Goal: Task Accomplishment & Management: Manage account settings

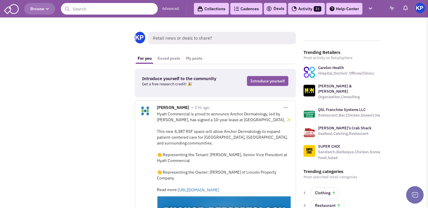
click at [278, 11] on link "Deals" at bounding box center [275, 8] width 18 height 7
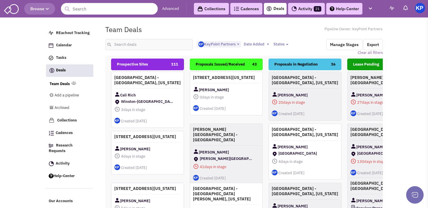
select select "1900"
select select
click at [296, 39] on div "<img src='[URL][DOMAIN_NAME][DATE]' style='font-size:30px;border-radius:31px;wi…" at bounding box center [243, 43] width 285 height 14
click at [180, 48] on input "text" at bounding box center [148, 44] width 87 height 11
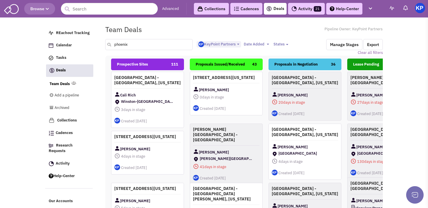
type input "phoenix"
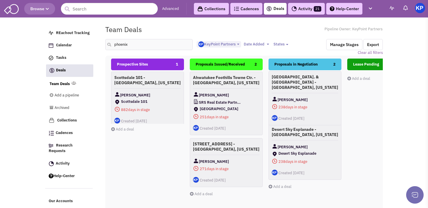
click at [319, 85] on h4 "[GEOGRAPHIC_DATA]. & [GEOGRAPHIC_DATA] - [GEOGRAPHIC_DATA], [US_STATE]" at bounding box center [305, 82] width 66 height 16
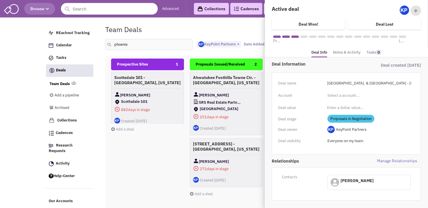
click at [342, 54] on link "Notes & Activity" at bounding box center [347, 52] width 28 height 8
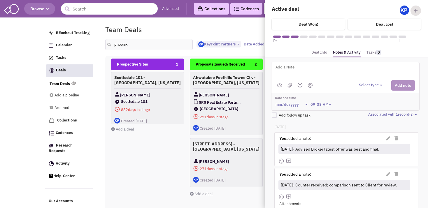
click at [314, 65] on textarea at bounding box center [347, 72] width 144 height 16
paste textarea "[DATE]- FC placed deal on hold as they are negotiating a Lease on another site …"
type textarea "[DATE]- FC placed deal on hold as they are negotiating a Lease on another site …"
click at [365, 83] on button "Select type" at bounding box center [371, 85] width 25 height 6
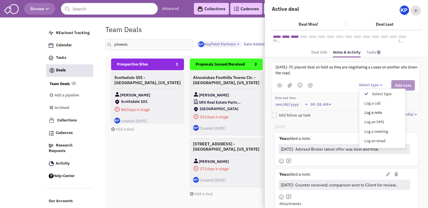
click at [362, 111] on div "Log a note" at bounding box center [368, 113] width 14 height 6
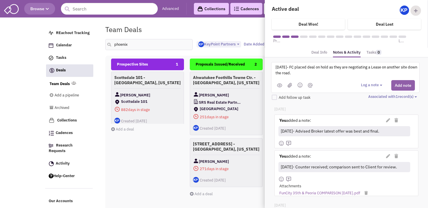
click at [391, 82] on button "Add note" at bounding box center [403, 85] width 24 height 10
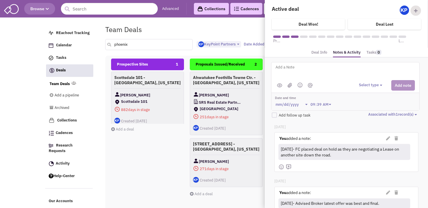
click at [138, 43] on input "phoenix" at bounding box center [148, 44] width 87 height 11
type input "p"
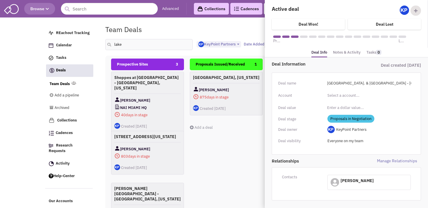
click at [212, 163] on div "Proposals Issued/Received 1 [GEOGRAPHIC_DATA], [US_STATE] [PERSON_NAME] 875 day…" at bounding box center [226, 162] width 73 height 207
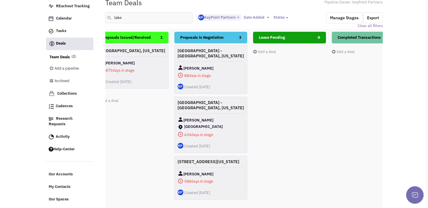
scroll to position [0, 0]
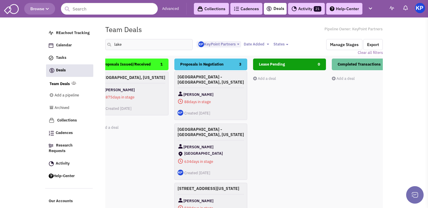
click at [235, 95] on div "[PERSON_NAME]" at bounding box center [210, 94] width 66 height 7
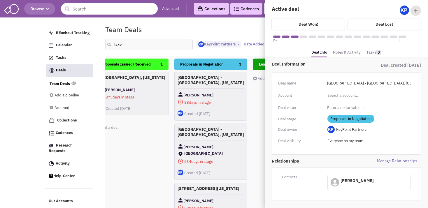
click at [344, 51] on link "Notes & Activity" at bounding box center [347, 52] width 28 height 8
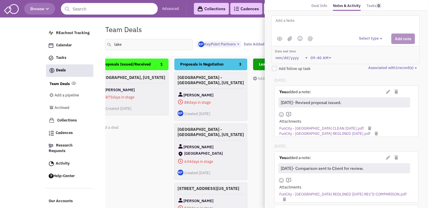
scroll to position [48, 0]
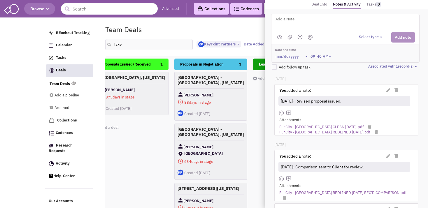
click at [332, 150] on div "You added a note: (Private) You added a note: [DATE]- Comparison sent to Client…" at bounding box center [346, 166] width 136 height 33
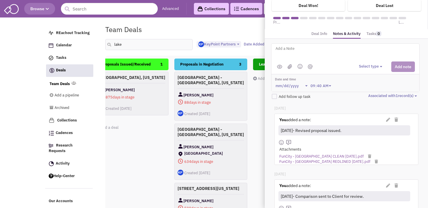
scroll to position [18, 0]
click at [260, 133] on div "Lease Pending 0 Add a deal Total: $ 0" at bounding box center [289, 162] width 73 height 207
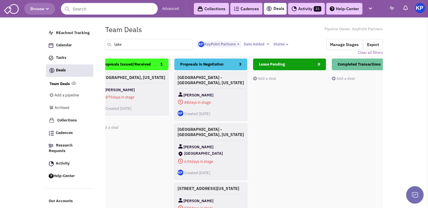
click at [148, 42] on input "lake" at bounding box center [148, 44] width 87 height 11
type input "l"
type input "belle"
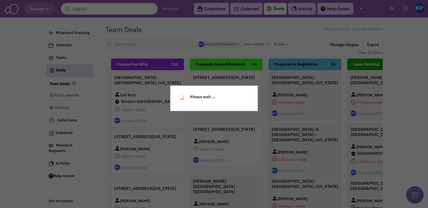
select select "1900"
select select
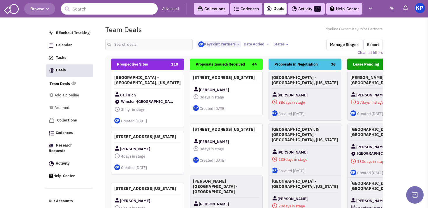
click at [426, 143] on body "Browse Advanced Collections Cadences 0 Deals Activity 24 Help-Center Calendar" at bounding box center [214, 135] width 428 height 271
drag, startPoint x: 291, startPoint y: 35, endPoint x: 151, endPoint y: 43, distance: 139.5
click at [151, 43] on fieldset "Team Deals Pipeline Owner: KeyPoint Partners <img src='https://mustatging.blob.…" at bounding box center [243, 39] width 277 height 33
click at [151, 43] on input "text" at bounding box center [148, 44] width 87 height 11
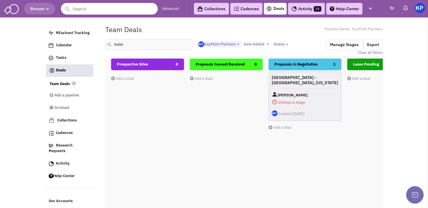
click at [305, 84] on h4 "[GEOGRAPHIC_DATA] - [GEOGRAPHIC_DATA], [US_STATE]" at bounding box center [305, 80] width 66 height 10
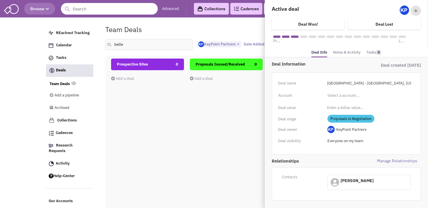
click at [338, 51] on link "Notes & Activity" at bounding box center [347, 52] width 28 height 8
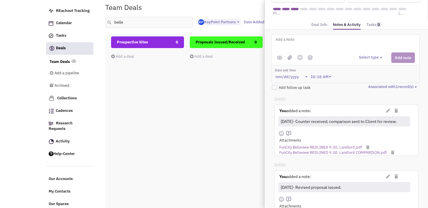
scroll to position [30, 0]
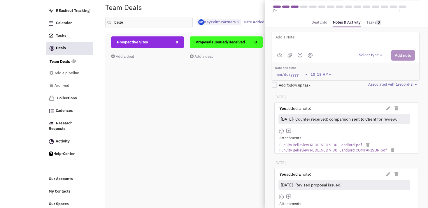
click at [130, 26] on input "belle" at bounding box center [148, 22] width 87 height 11
type input "britt"
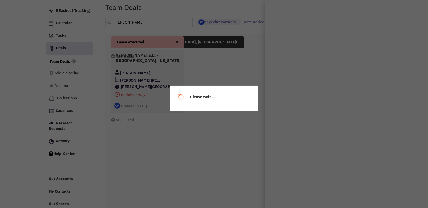
scroll to position [0, 0]
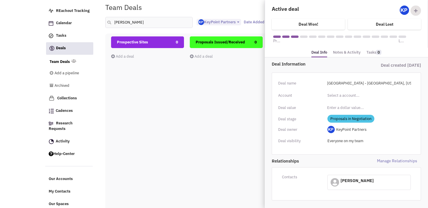
click at [152, 112] on div "Prospective Sites 0 Add a deal Total: $ 0" at bounding box center [147, 139] width 73 height 207
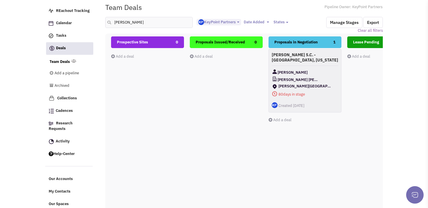
click at [319, 65] on div "Britt David S.C. - Columbus, Georgia Mrs. Sherri Mann Jones Lang LaSalle Britt …" at bounding box center [304, 81] width 73 height 64
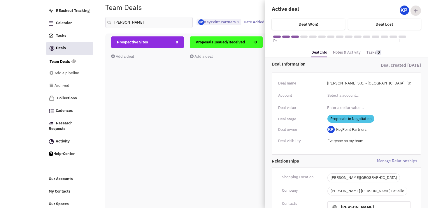
click at [340, 52] on link "Notes & Activity" at bounding box center [347, 52] width 28 height 8
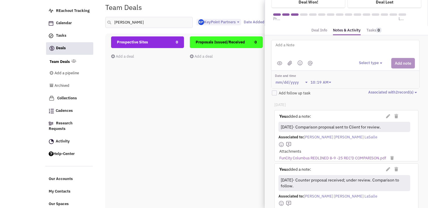
scroll to position [22, 0]
click at [321, 48] on textarea at bounding box center [347, 50] width 144 height 16
click at [361, 62] on button "Select type" at bounding box center [371, 63] width 25 height 6
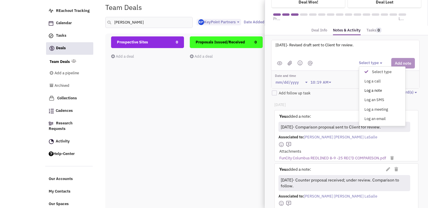
click at [370, 90] on div "Log a note" at bounding box center [368, 91] width 14 height 6
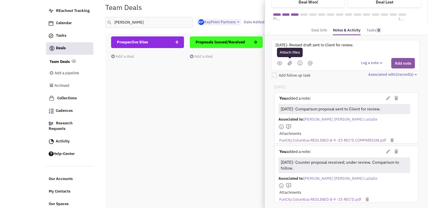
click at [290, 63] on img at bounding box center [289, 63] width 5 height 5
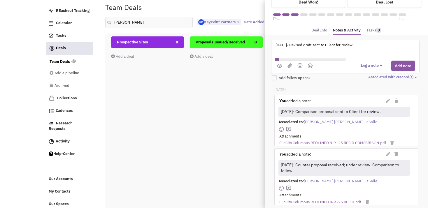
click at [281, 45] on textarea "9/23/25- Revised draft sent to Client for review." at bounding box center [347, 50] width 144 height 16
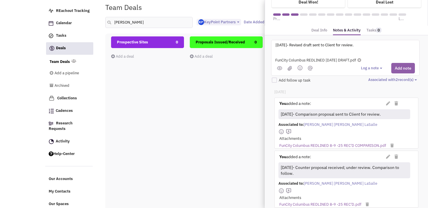
type textarea "9/3/25- Revised draft sent to Client for review."
click at [392, 67] on button "Add note" at bounding box center [403, 68] width 24 height 10
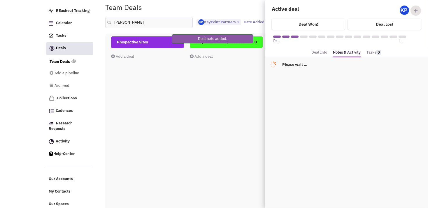
scroll to position [0, 0]
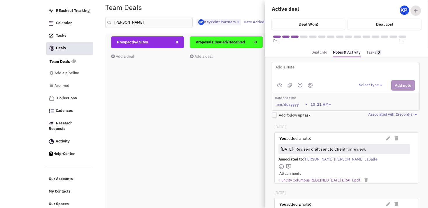
click at [270, 105] on div "@Ethan @Raymond Please Insert Note. 0% complete" at bounding box center [346, 88] width 156 height 59
click at [142, 82] on div "Prospective Sites 0 Add a deal Total: $ 0" at bounding box center [147, 139] width 73 height 207
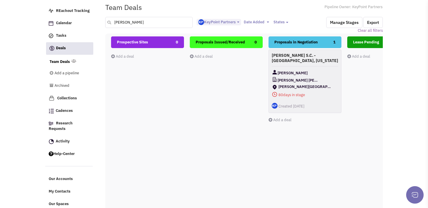
click at [136, 20] on input "britt" at bounding box center [148, 22] width 87 height 11
type input "b"
type input "stonecrest"
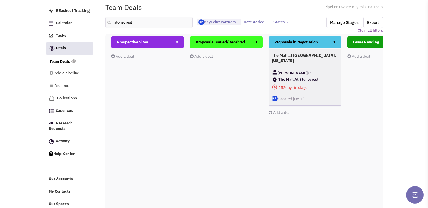
click at [321, 64] on div "The Mall at Stonecrest - Stonecrest, Georgia Matt Chandler +1 The Mall At Stone…" at bounding box center [304, 78] width 73 height 56
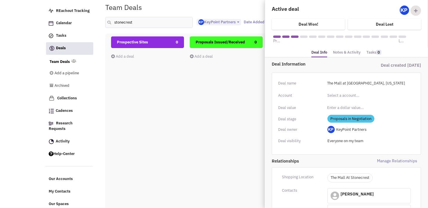
click at [349, 55] on link "Notes & Activity" at bounding box center [347, 52] width 28 height 8
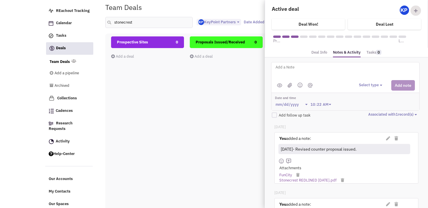
click at [286, 68] on textarea at bounding box center [347, 72] width 144 height 16
paste textarea "9/15/25- No response to date. 8/14/25- Sent email checking status. 5/28/25- Per…"
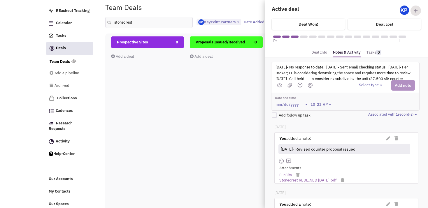
scroll to position [7, 0]
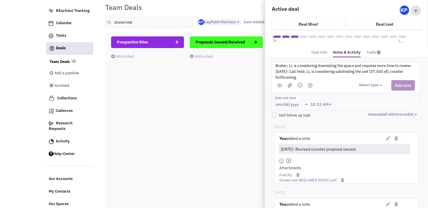
type textarea "9/15/25- No response to date. 8/14/25- Sent email checking status. 5/28/25- Per…"
click at [359, 84] on button "Select type" at bounding box center [371, 85] width 25 height 6
click at [364, 111] on div "Log a note" at bounding box center [368, 113] width 14 height 6
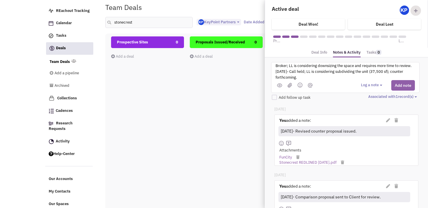
click at [397, 86] on button "Add note" at bounding box center [403, 85] width 24 height 10
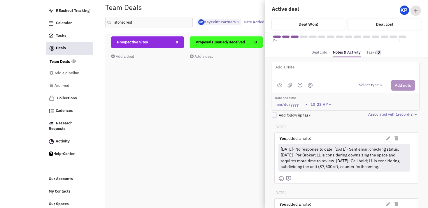
click at [271, 61] on div "@Ethan @Raymond Please Insert Note. 0% complete" at bounding box center [346, 88] width 156 height 59
click at [140, 24] on input "stonecrest" at bounding box center [148, 22] width 87 height 11
type input "s"
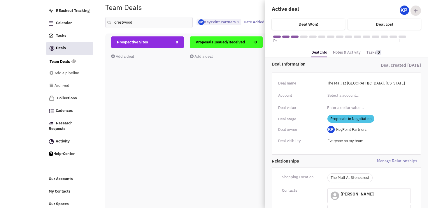
click at [140, 140] on div "Prospective Sites 0 Add a deal Total: $ 0" at bounding box center [147, 139] width 73 height 207
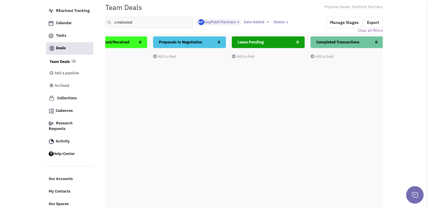
scroll to position [0, 117]
click at [153, 26] on input "crestwood" at bounding box center [148, 22] width 87 height 11
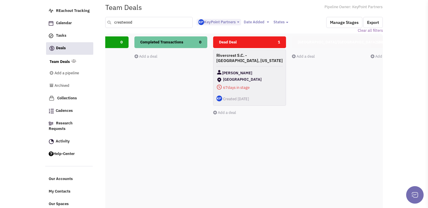
scroll to position [0, 333]
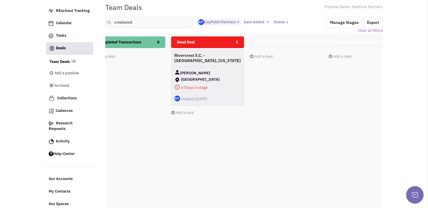
click at [305, 114] on div "Summit Square/Warwick, RI 0 Add a deal Total: $ 0" at bounding box center [316, 139] width 133 height 207
click at [226, 59] on h4 "Rivercrest S.C. - [GEOGRAPHIC_DATA], [US_STATE]" at bounding box center [207, 57] width 66 height 10
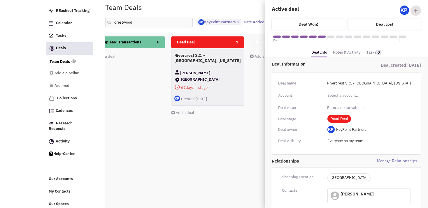
click at [336, 54] on link "Notes & Activity" at bounding box center [347, 52] width 28 height 8
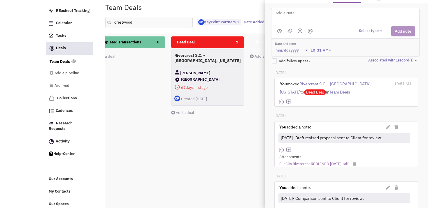
scroll to position [59, 0]
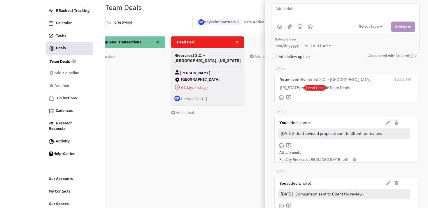
click at [141, 22] on input "crestwood" at bounding box center [148, 22] width 87 height 11
type input "c"
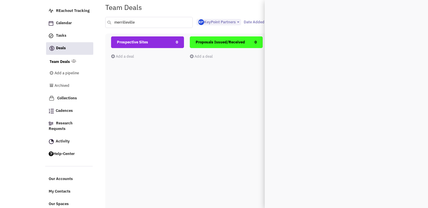
scroll to position [0, 0]
click at [141, 172] on div "Prospective Sites 0 Add a deal Total: $ 0" at bounding box center [147, 139] width 73 height 207
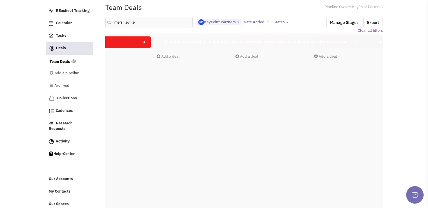
scroll to position [0, 429]
click at [127, 22] on input "merrilleville" at bounding box center [148, 22] width 87 height 11
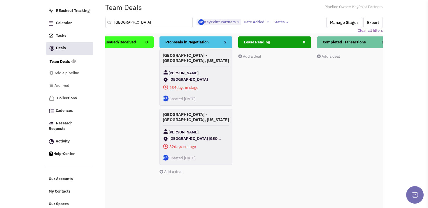
scroll to position [0, 109]
click at [209, 66] on div "Southlake Mall - Merrillville, Indiana Mitchell Spencer Southlake Mall 634 days…" at bounding box center [195, 78] width 73 height 56
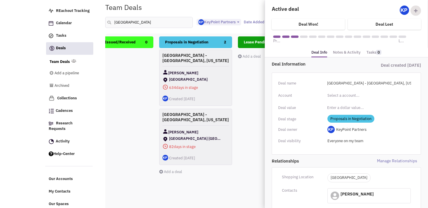
click at [344, 50] on link "Notes & Activity" at bounding box center [347, 52] width 28 height 8
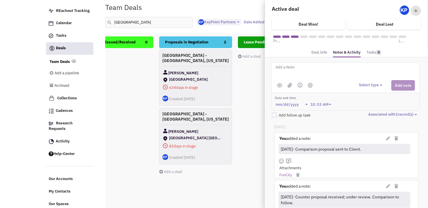
click at [201, 123] on div "Crossroads Plaza - Merrillville, Indiana Vivek Singhal Crossroads Plaza Merrill…" at bounding box center [195, 136] width 73 height 56
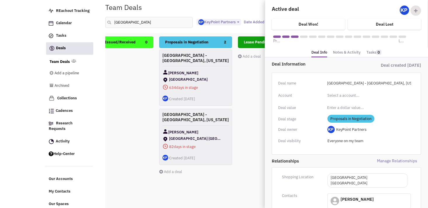
click at [338, 52] on link "Notes & Activity" at bounding box center [347, 52] width 28 height 8
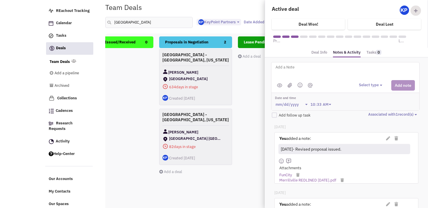
click at [213, 73] on div "[PERSON_NAME]" at bounding box center [195, 72] width 66 height 7
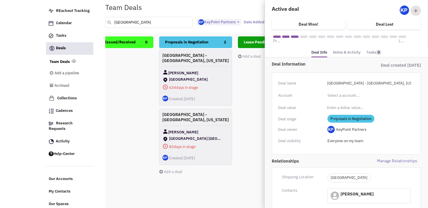
click at [135, 24] on input "merrillville" at bounding box center [148, 22] width 87 height 11
type input "m"
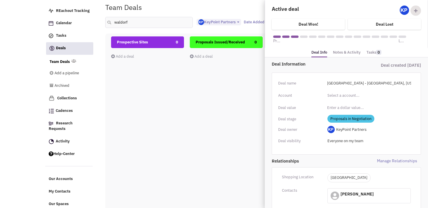
click at [179, 122] on div "Prospective Sites 0 Add a deal Total: $ 0" at bounding box center [147, 139] width 73 height 207
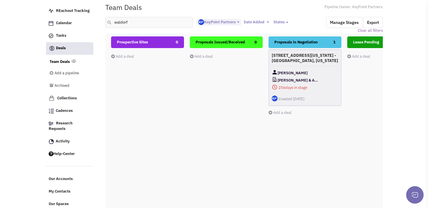
click at [314, 60] on h4 "[STREET_ADDRESS][US_STATE] - [GEOGRAPHIC_DATA], [US_STATE]" at bounding box center [305, 58] width 66 height 10
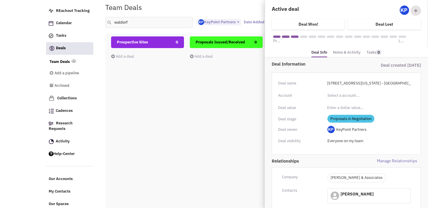
click at [354, 50] on link "Notes & Activity" at bounding box center [347, 52] width 28 height 8
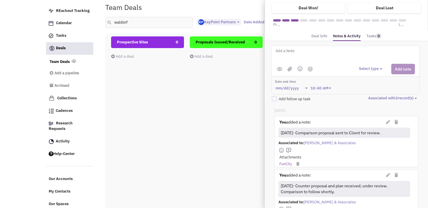
scroll to position [17, 0]
click at [140, 20] on input "waldorf" at bounding box center [148, 22] width 87 height 11
type input "w"
type input "little rock"
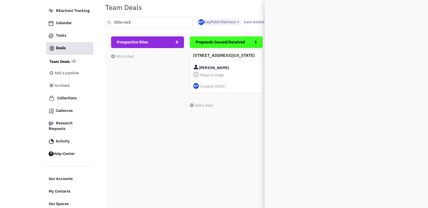
scroll to position [0, 0]
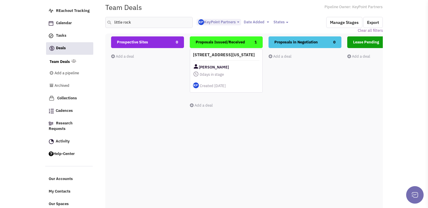
click at [230, 57] on h4 "[STREET_ADDRESS][US_STATE]" at bounding box center [226, 54] width 66 height 5
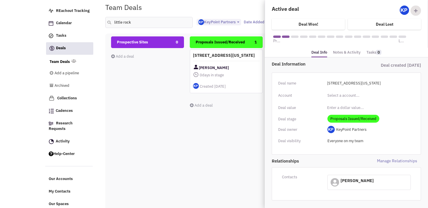
click at [344, 52] on link "Notes & Activity" at bounding box center [347, 52] width 28 height 8
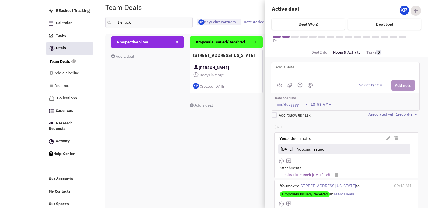
scroll to position [46, 0]
